Goal: Task Accomplishment & Management: Complete application form

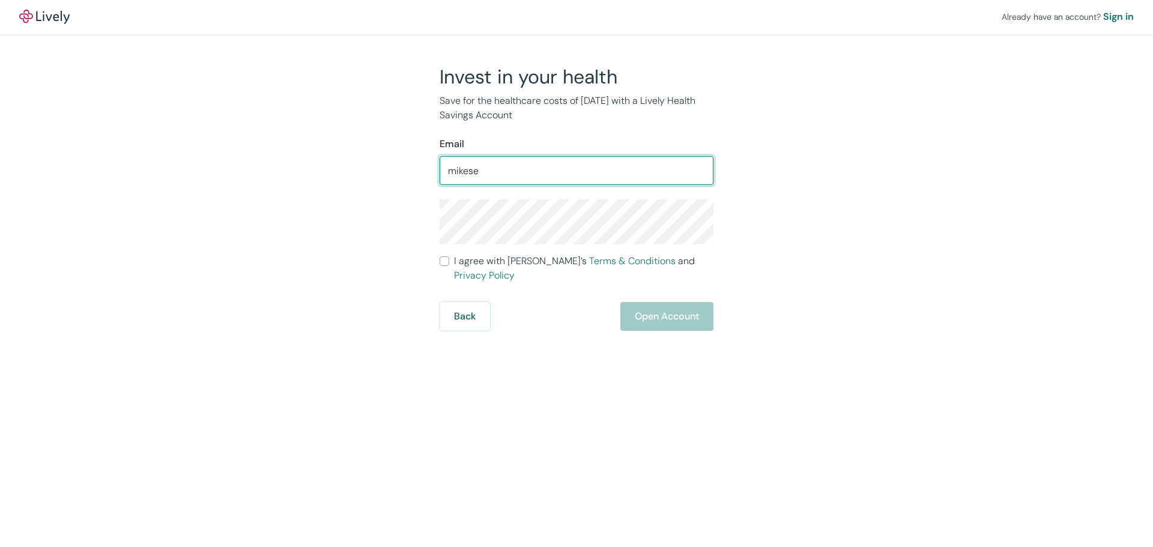
type input "[EMAIL_ADDRESS][DOMAIN_NAME]"
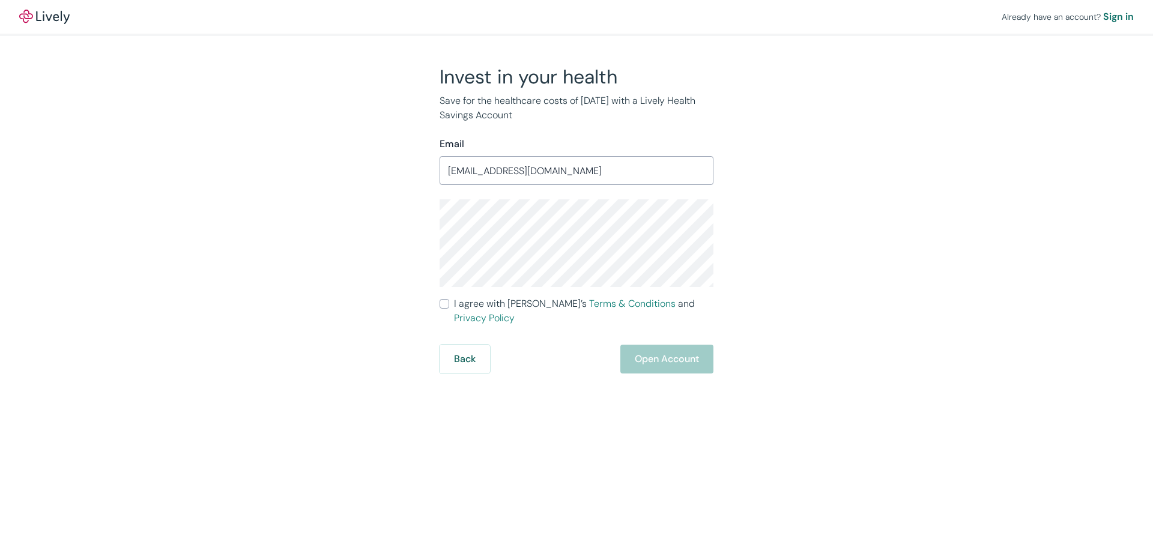
click at [440, 299] on input "I agree with Lively’s Terms & Conditions and Privacy Policy" at bounding box center [445, 304] width 10 height 10
checkbox input "true"
click at [694, 345] on button "Open Account" at bounding box center [667, 359] width 93 height 29
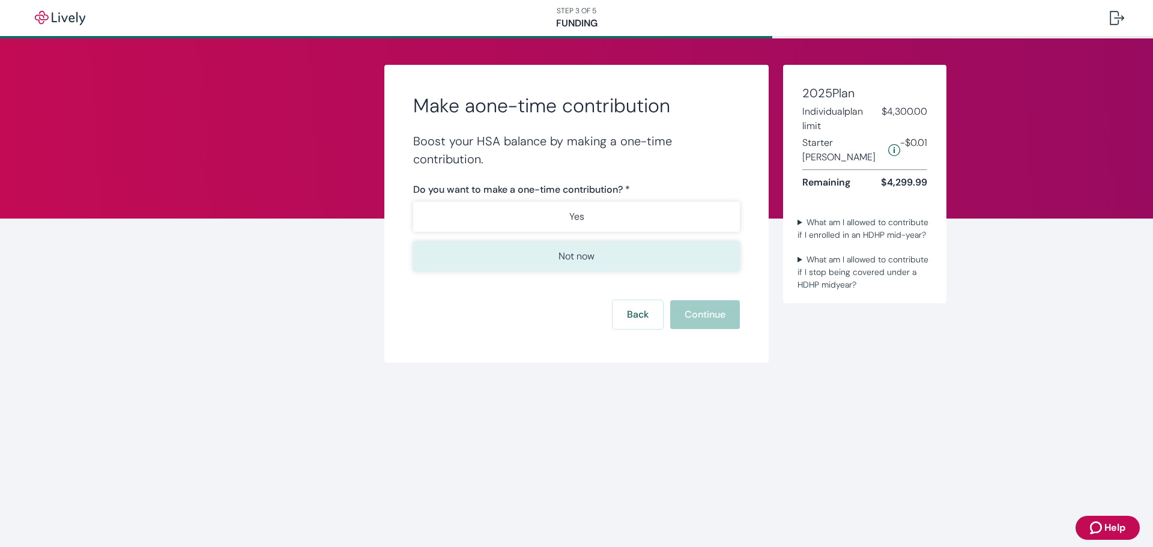
click at [686, 261] on button "Not now" at bounding box center [576, 256] width 327 height 30
click at [712, 317] on button "Continue" at bounding box center [705, 314] width 70 height 29
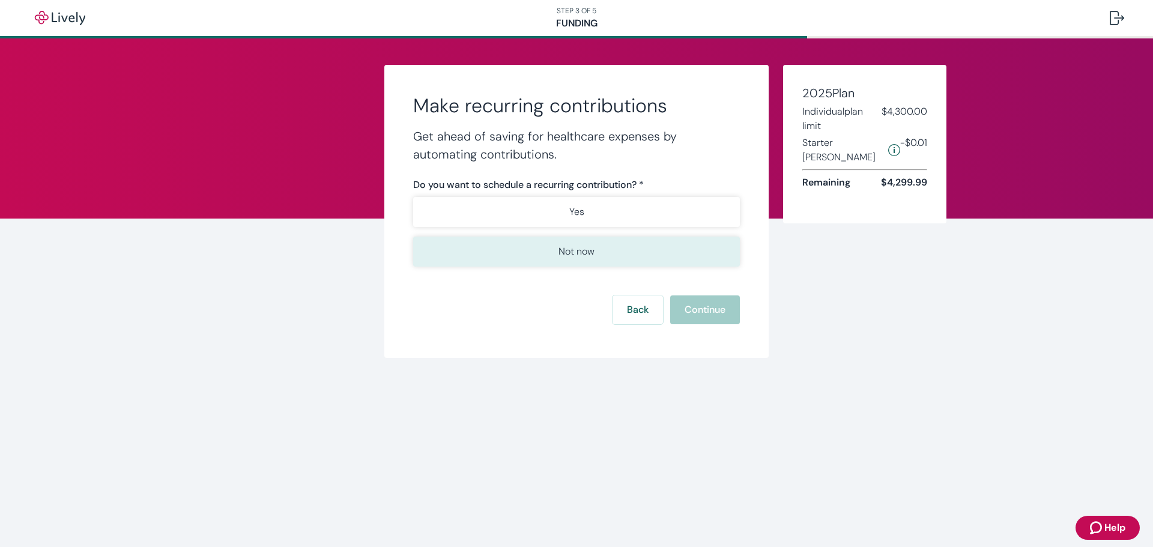
click at [654, 262] on button "Not now" at bounding box center [576, 252] width 327 height 30
click at [718, 305] on button "Continue" at bounding box center [705, 310] width 70 height 29
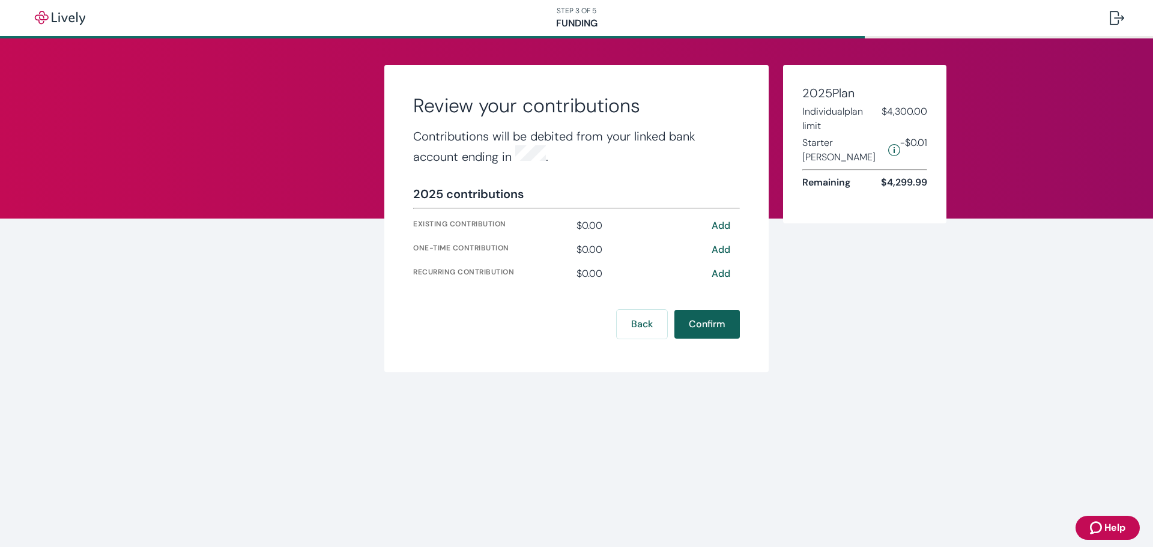
click at [708, 318] on button "Confirm" at bounding box center [707, 324] width 65 height 29
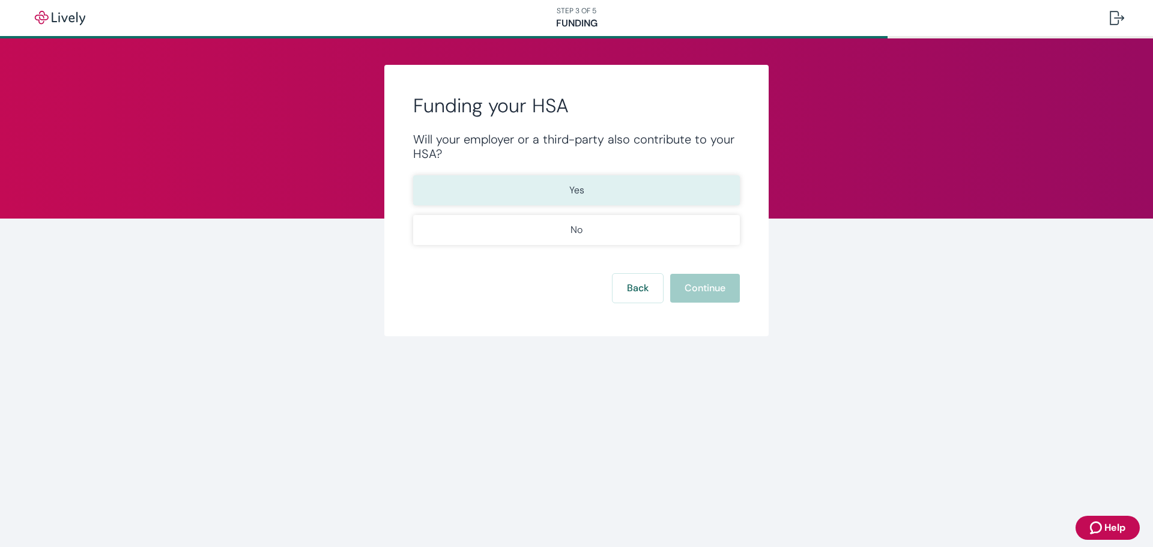
click at [589, 200] on button "Yes" at bounding box center [576, 190] width 327 height 30
click at [728, 295] on button "Continue" at bounding box center [705, 288] width 70 height 29
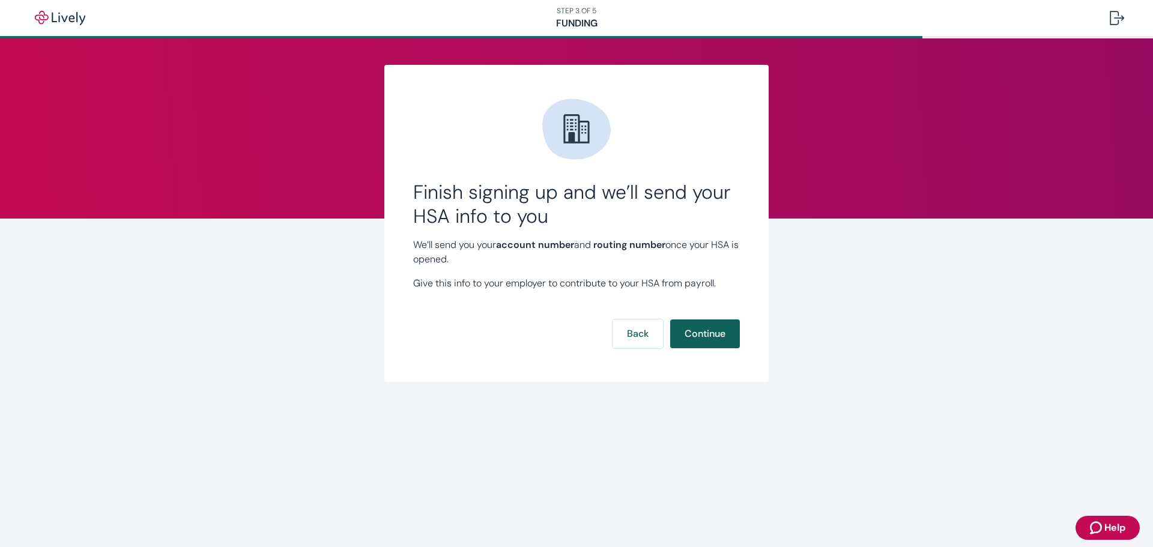
click at [718, 324] on button "Continue" at bounding box center [705, 334] width 70 height 29
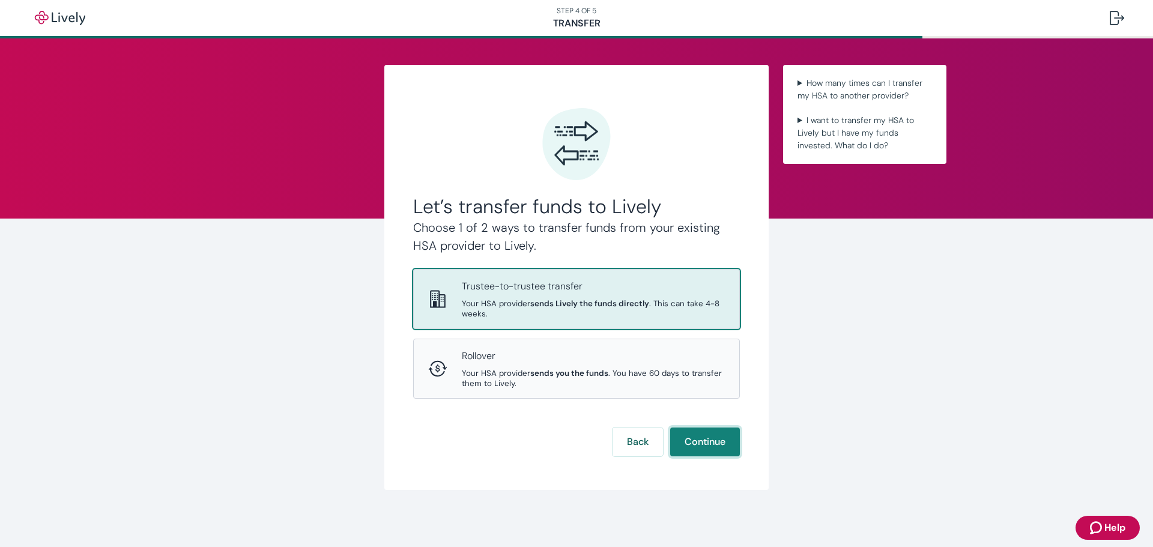
click at [692, 437] on button "Continue" at bounding box center [705, 442] width 70 height 29
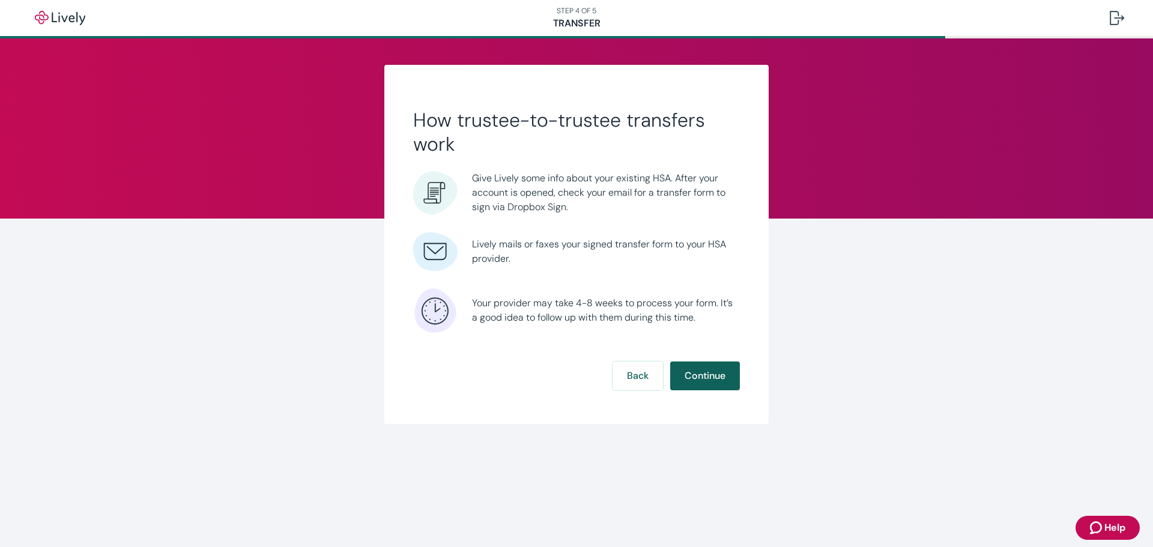
click at [684, 363] on button "Continue" at bounding box center [705, 376] width 70 height 29
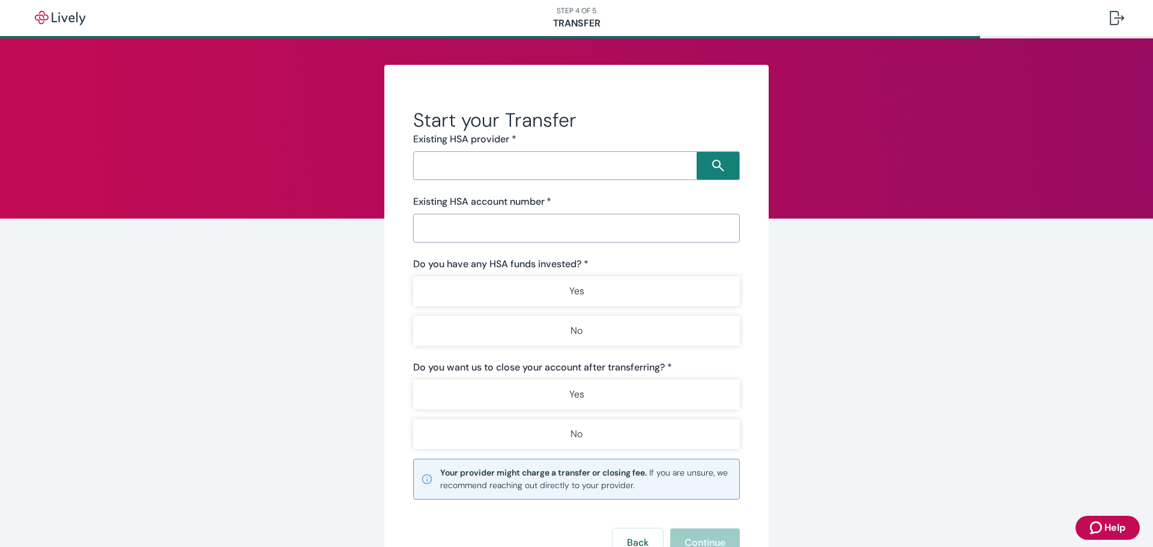
click at [470, 171] on input "Search input" at bounding box center [557, 165] width 280 height 17
click at [452, 163] on input "Search input" at bounding box center [557, 165] width 280 height 17
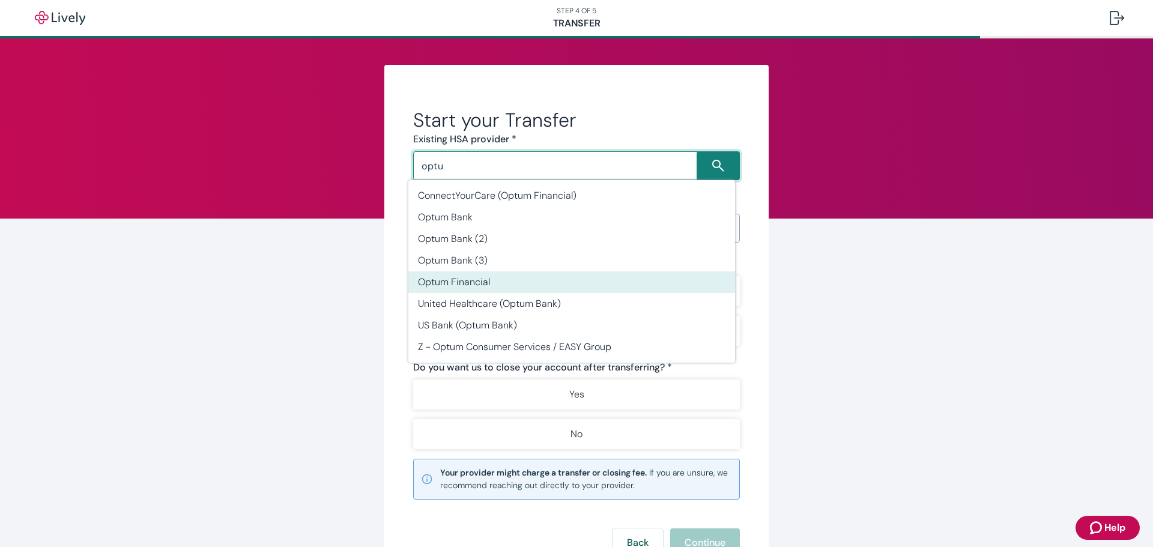
click at [491, 278] on li "Optum Financial" at bounding box center [571, 283] width 327 height 22
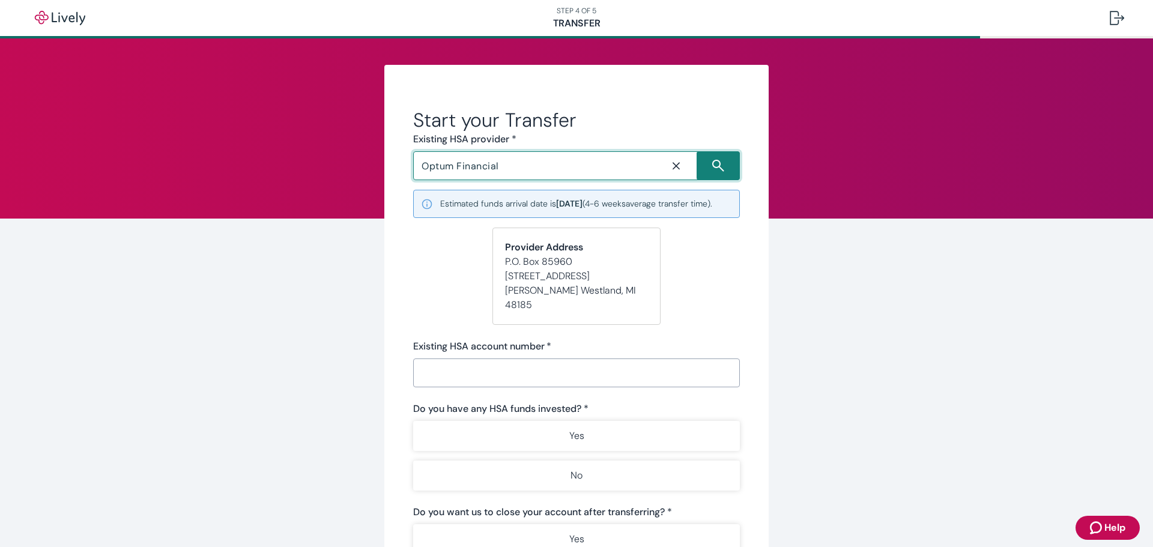
type input "Optum Financial"
click at [440, 249] on form "Start your Transfer Existing HSA provider * Optum Financial ​ Estimated funds a…" at bounding box center [576, 405] width 327 height 594
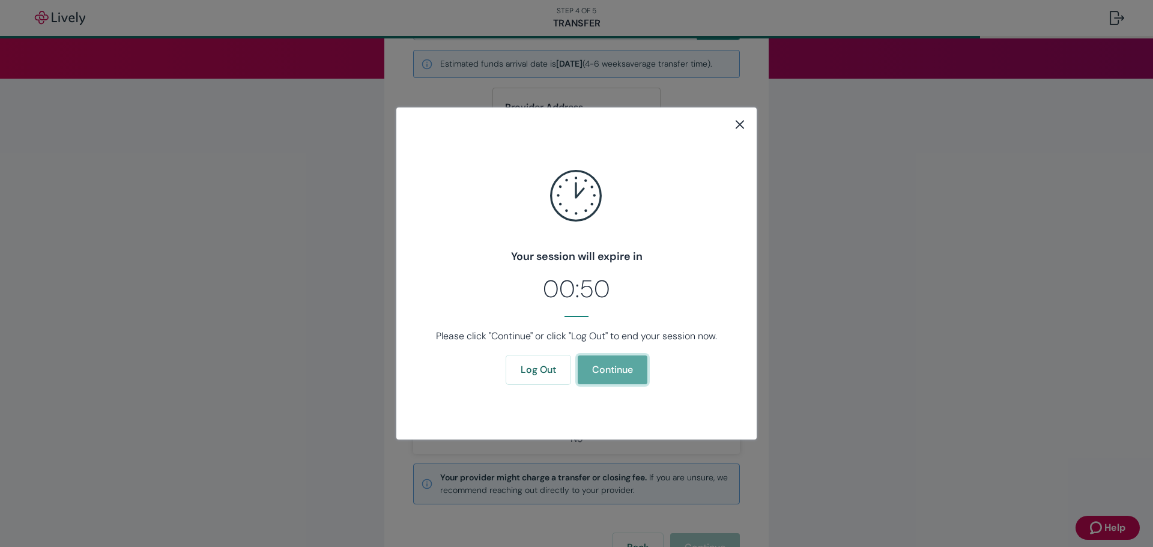
click at [613, 364] on button "Continue" at bounding box center [613, 370] width 70 height 29
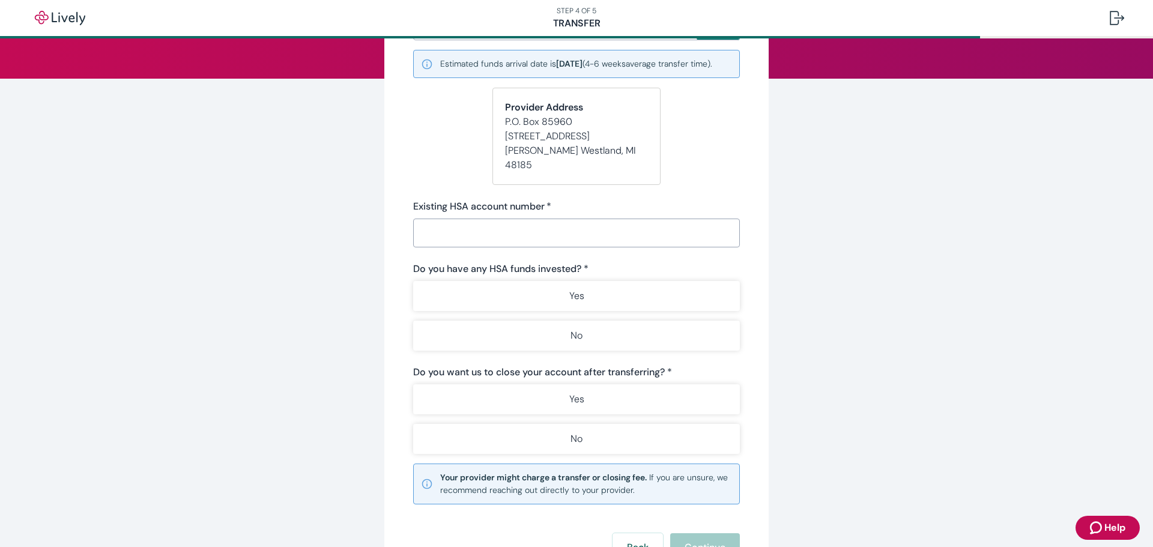
click at [306, 213] on div "Start your Transfer Existing HSA provider * Optum Financial ​ Estimated funds a…" at bounding box center [576, 260] width 577 height 671
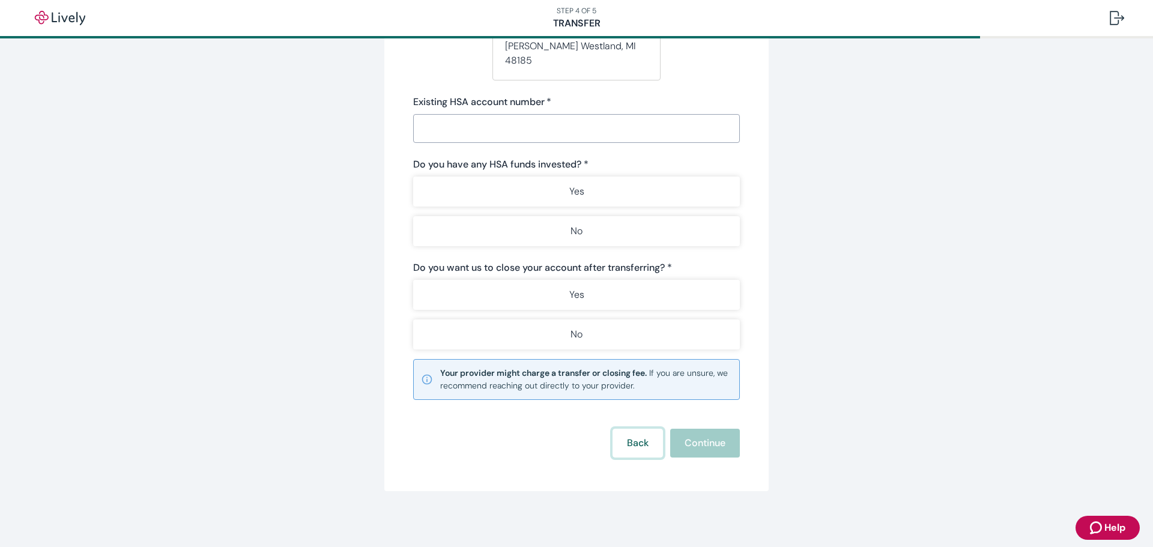
click at [621, 441] on button "Back" at bounding box center [638, 443] width 50 height 29
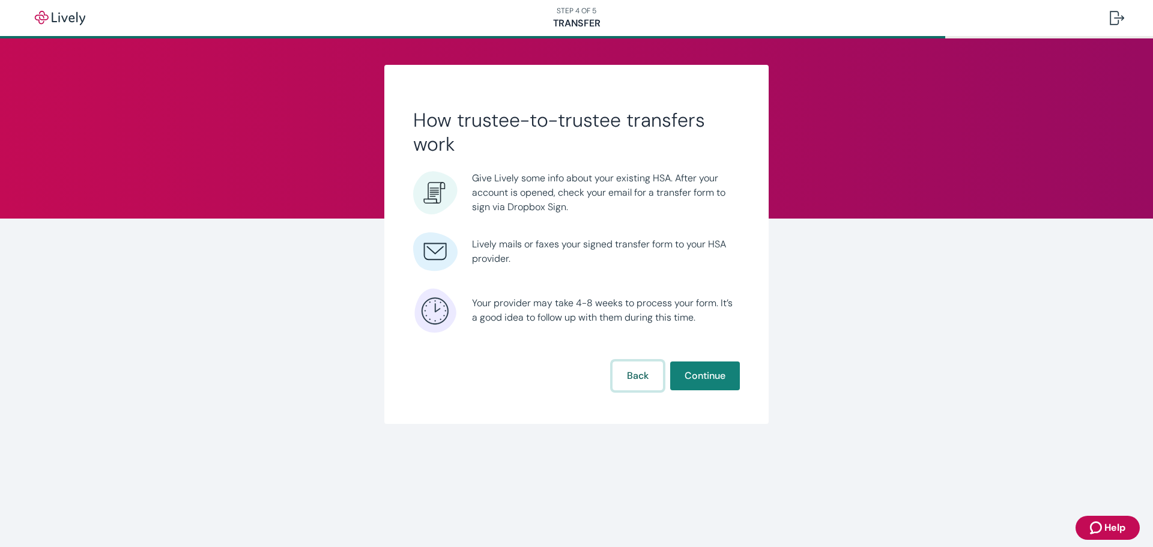
click at [636, 377] on button "Back" at bounding box center [638, 376] width 50 height 29
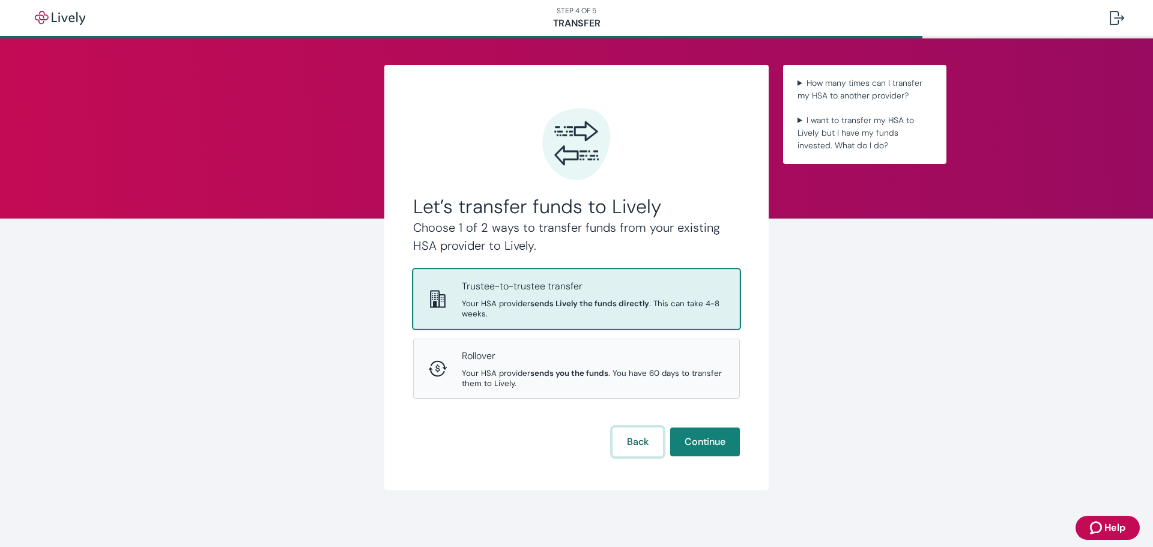
click at [630, 434] on button "Back" at bounding box center [638, 442] width 50 height 29
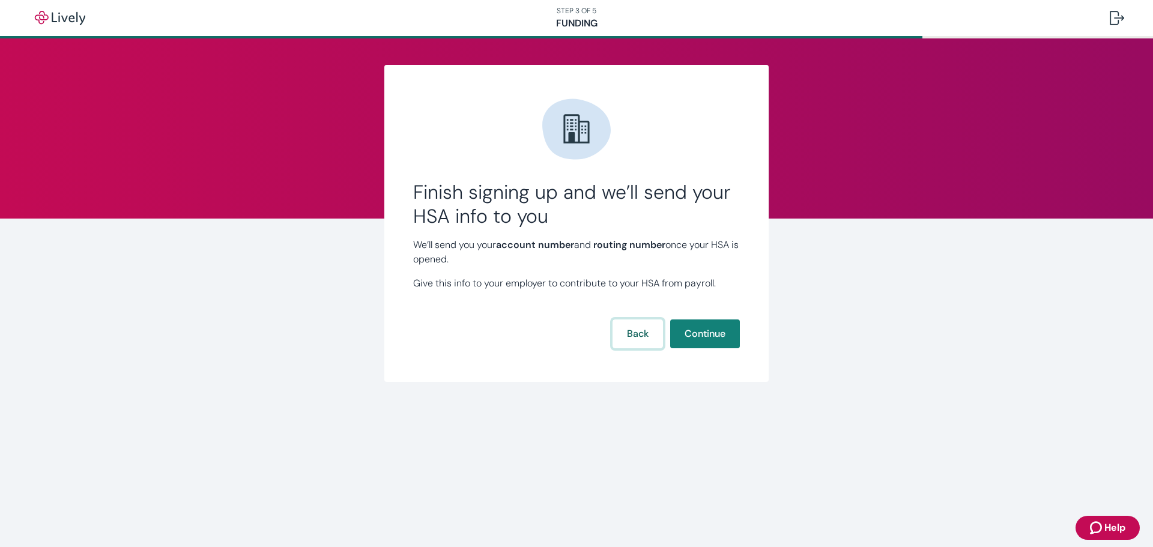
click at [627, 337] on button "Back" at bounding box center [638, 334] width 50 height 29
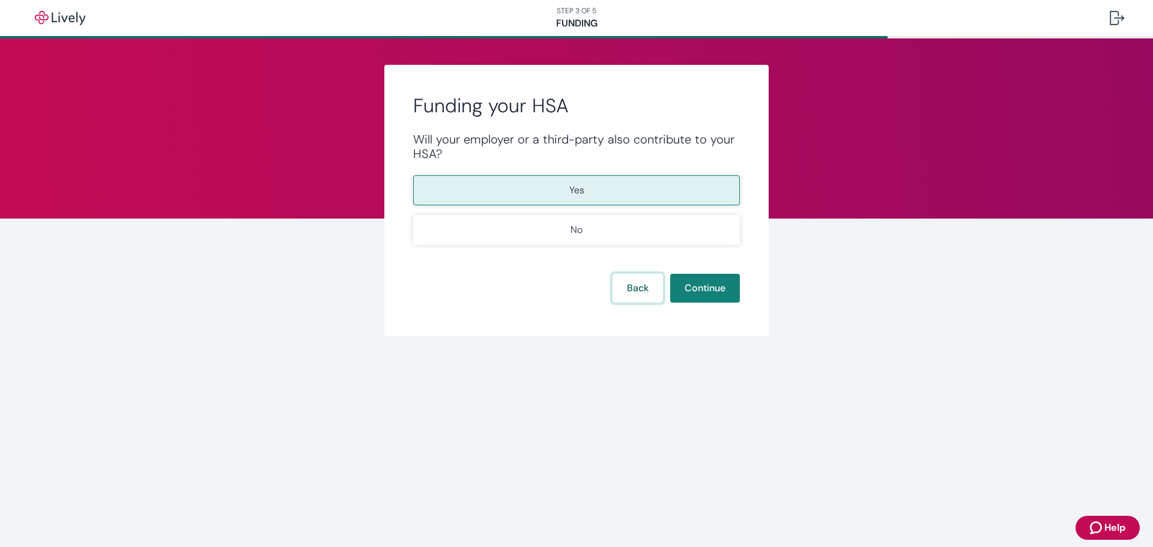
click at [638, 288] on button "Back" at bounding box center [638, 288] width 50 height 29
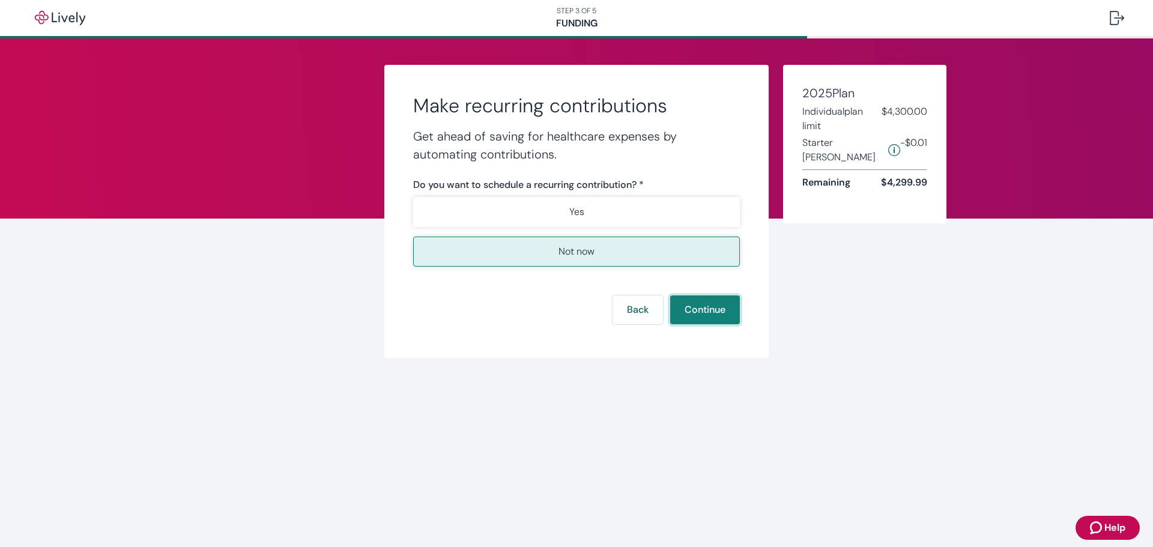
click at [701, 316] on button "Continue" at bounding box center [705, 310] width 70 height 29
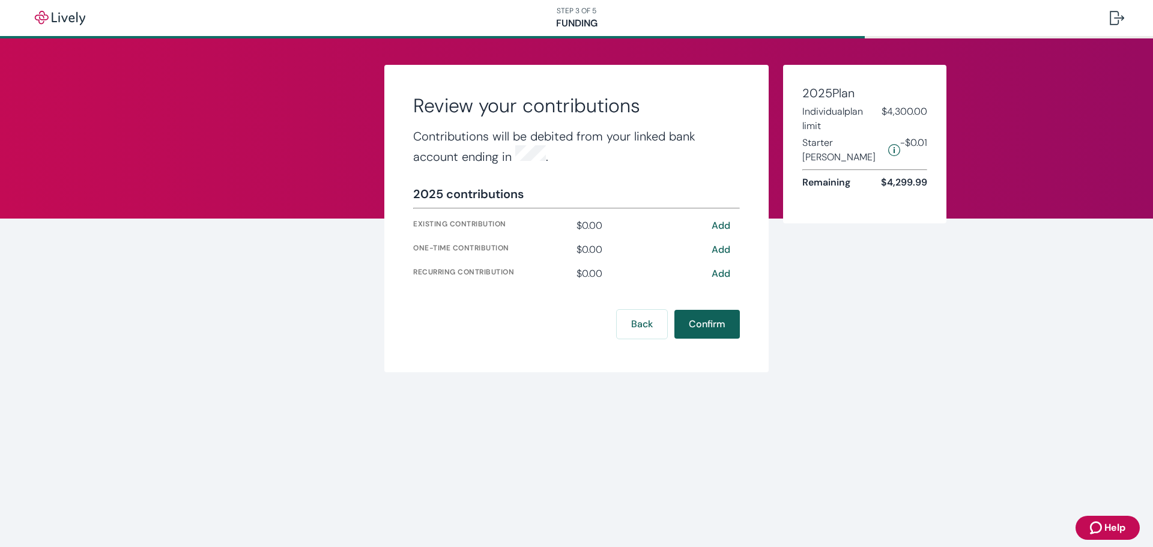
click at [691, 314] on button "Confirm" at bounding box center [707, 324] width 65 height 29
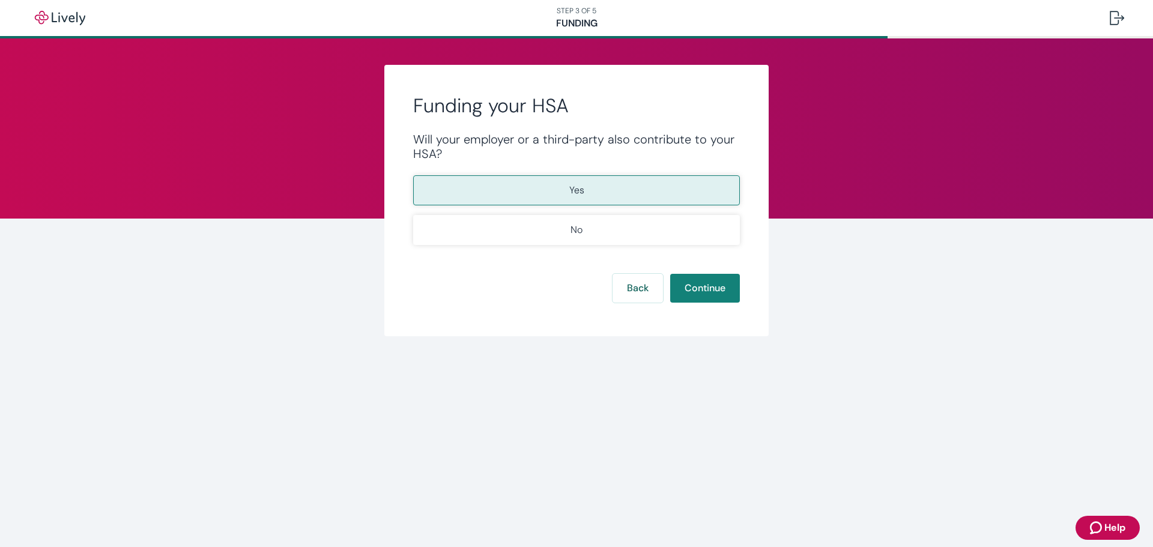
click at [580, 190] on p "Yes" at bounding box center [576, 190] width 15 height 14
click at [701, 282] on button "Continue" at bounding box center [705, 288] width 70 height 29
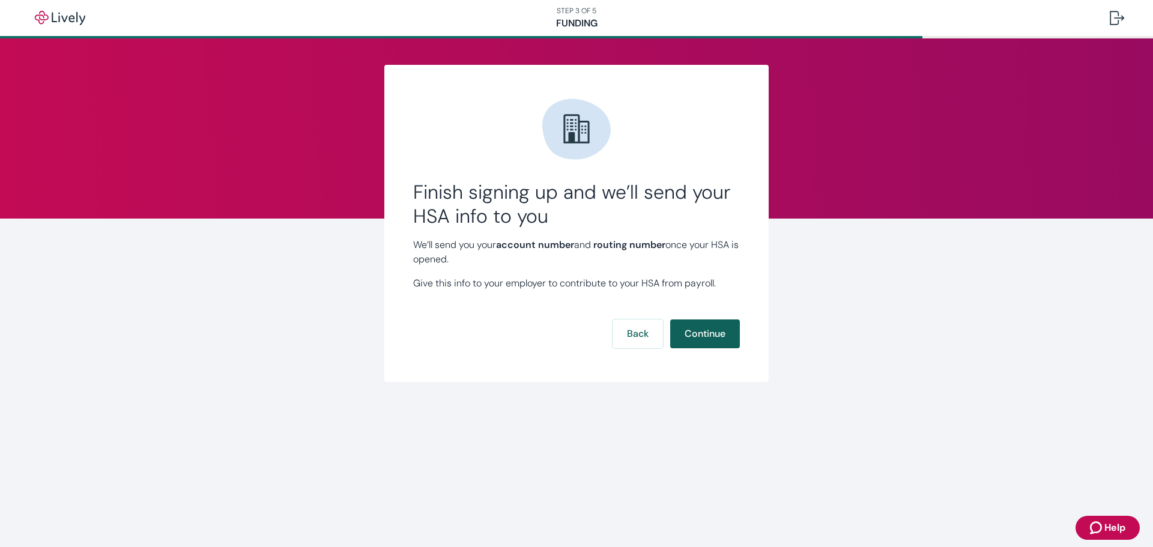
click at [692, 327] on button "Continue" at bounding box center [705, 334] width 70 height 29
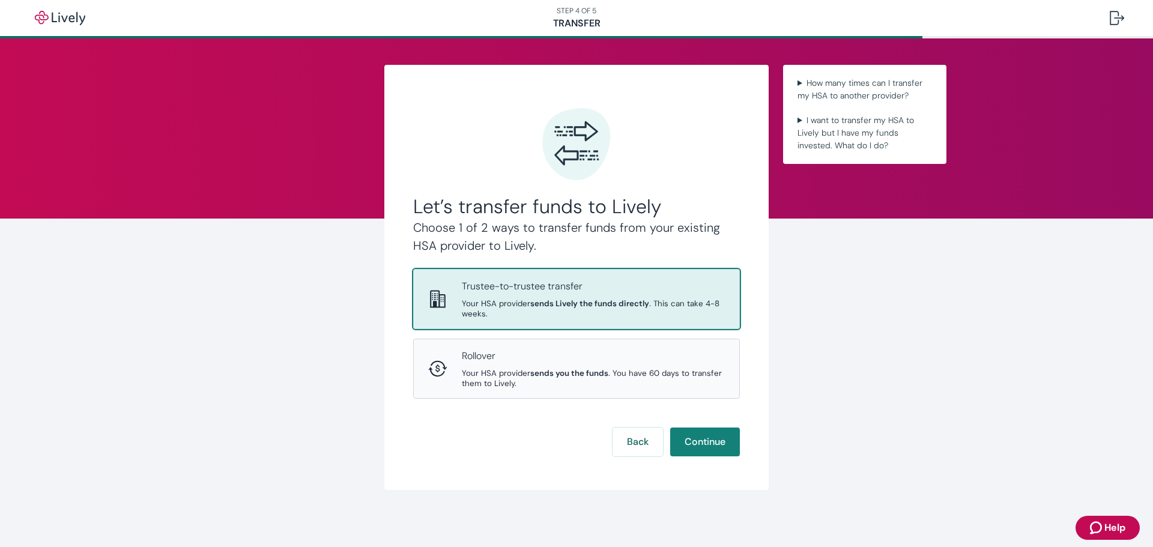
scroll to position [1, 0]
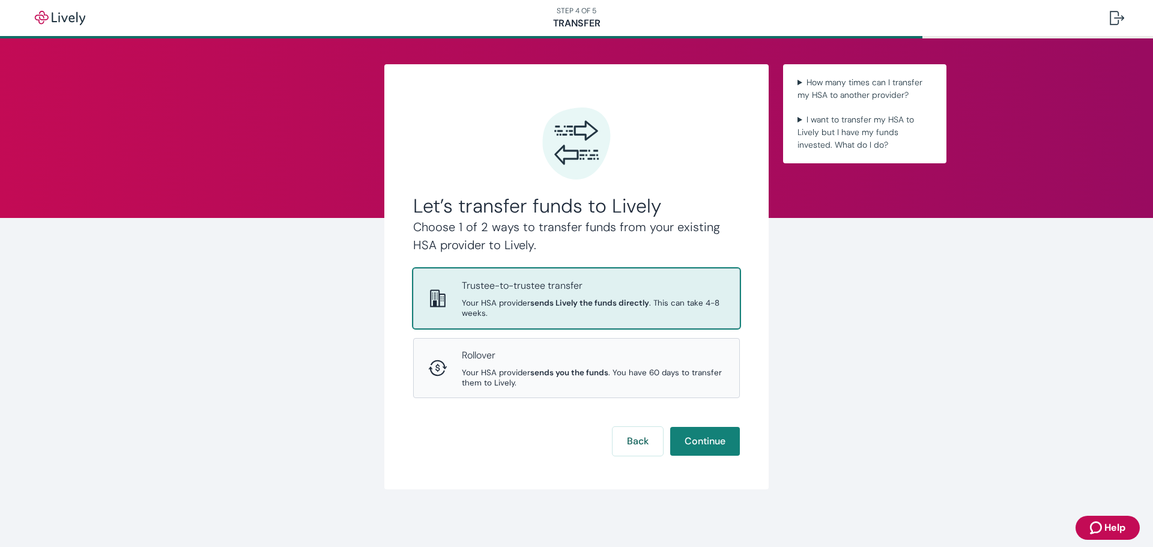
click at [708, 106] on div "Let’s transfer funds to Lively Choose 1 of 2 ways to transfer funds from your e…" at bounding box center [576, 276] width 384 height 425
click at [699, 436] on button "Continue" at bounding box center [705, 441] width 70 height 29
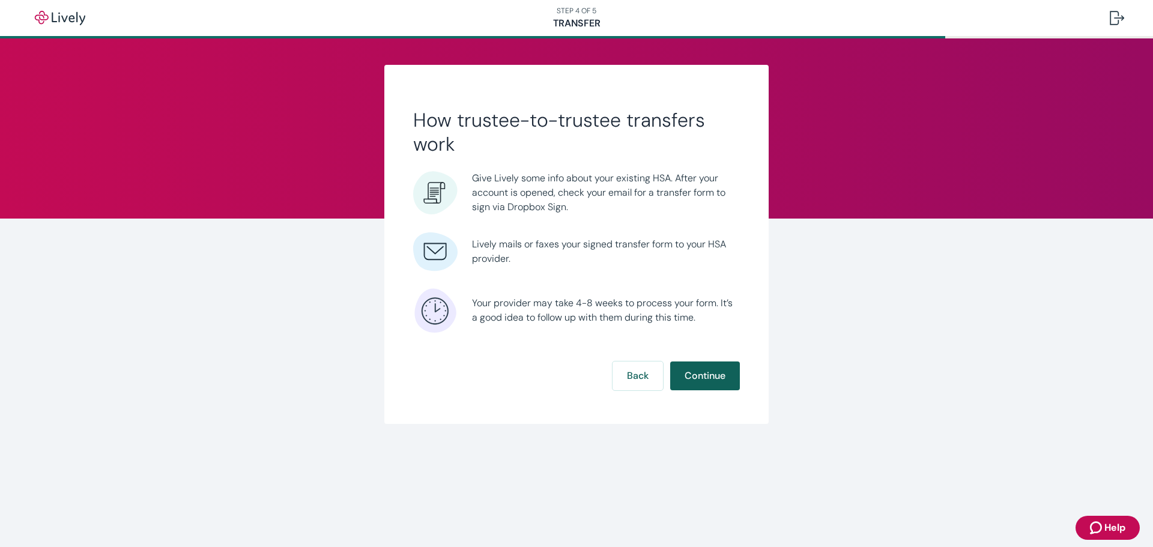
click at [717, 381] on button "Continue" at bounding box center [705, 376] width 70 height 29
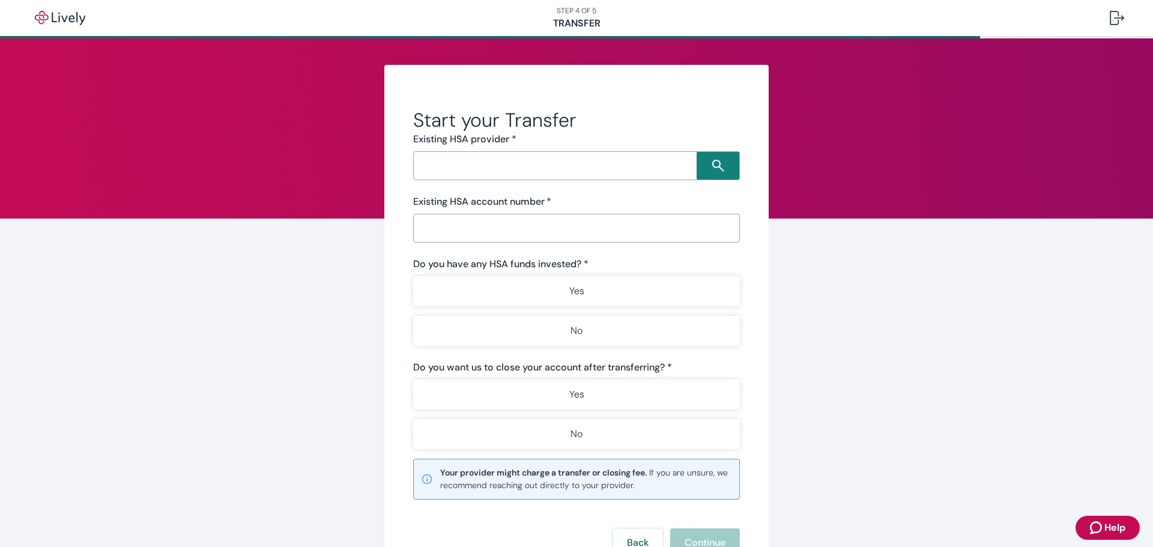
click at [580, 181] on form "Start your Transfer Existing HSA provider * ​ Existing HSA account number   * ​…" at bounding box center [576, 332] width 327 height 449
click at [588, 173] on input "Search input" at bounding box center [557, 165] width 280 height 17
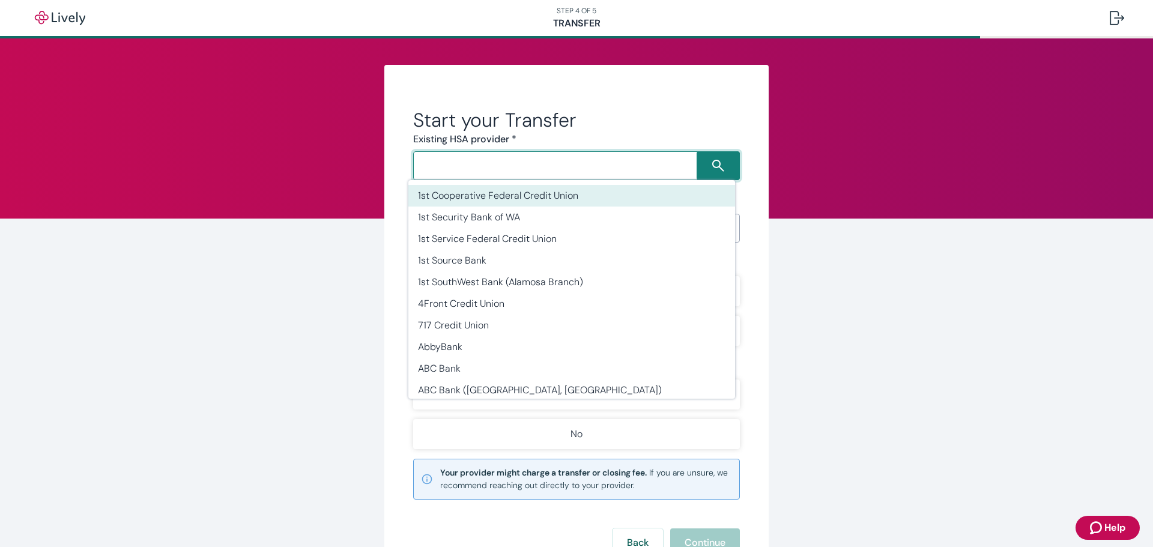
click at [595, 173] on input "Search input" at bounding box center [557, 165] width 280 height 17
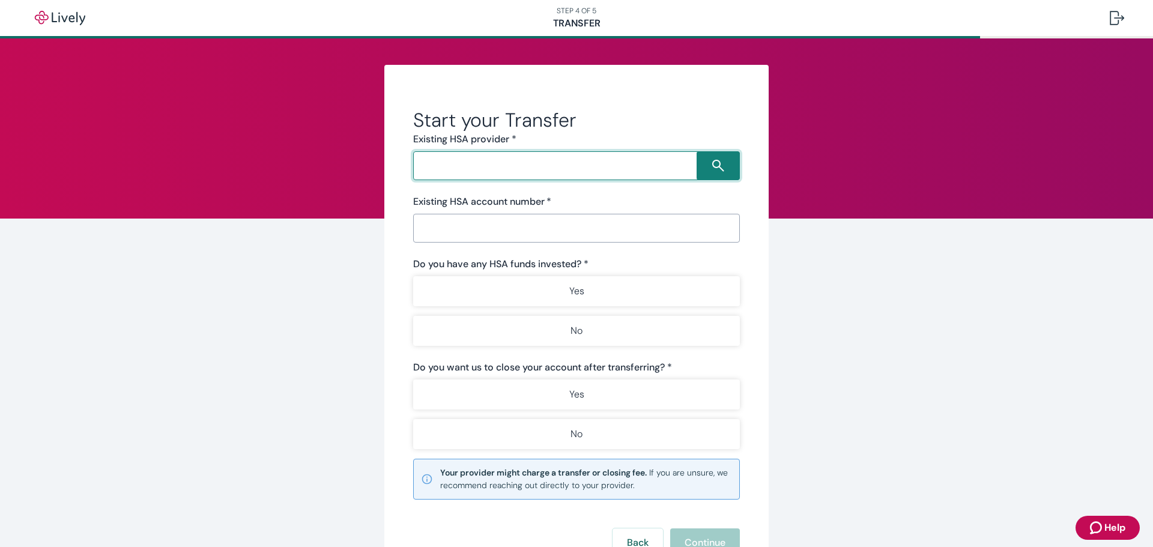
click at [595, 173] on input "Search input" at bounding box center [557, 165] width 280 height 17
